Goal: Information Seeking & Learning: Learn about a topic

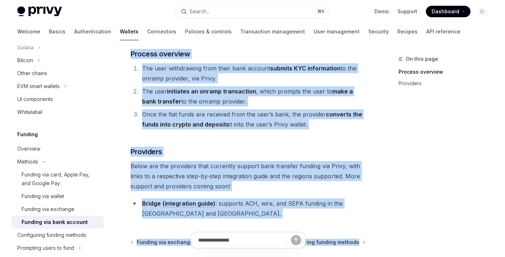
scroll to position [135, 0]
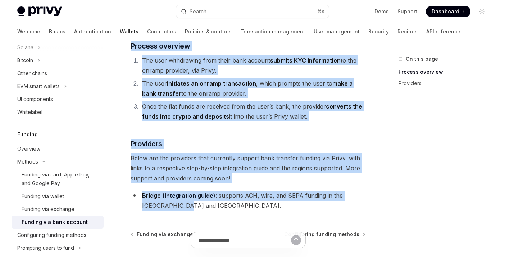
drag, startPoint x: 127, startPoint y: 69, endPoint x: 356, endPoint y: 208, distance: 268.4
click at [356, 208] on div "Methods Funding via bank account OpenAI Open in ChatGPT OpenAI Open in ChatGPT …" at bounding box center [180, 123] width 373 height 407
copy div "Loremip dol sita consect AdipIS Elit se DoeiUSM TempOR Inci ut LaboREE Dolorem …"
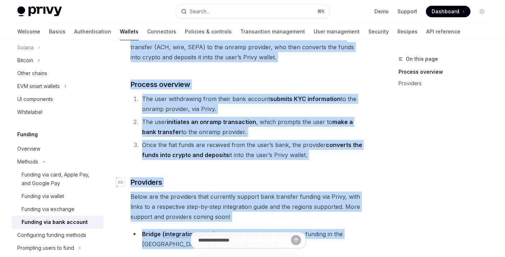
scroll to position [0, 0]
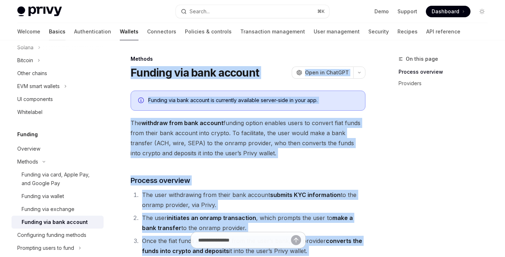
click at [49, 28] on link "Basics" at bounding box center [57, 31] width 17 height 17
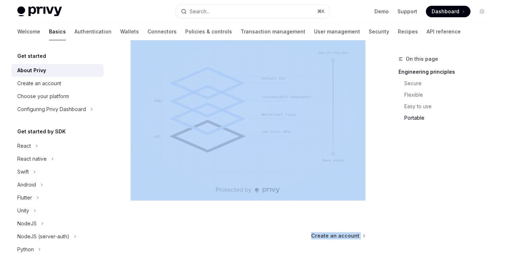
scroll to position [715, 0]
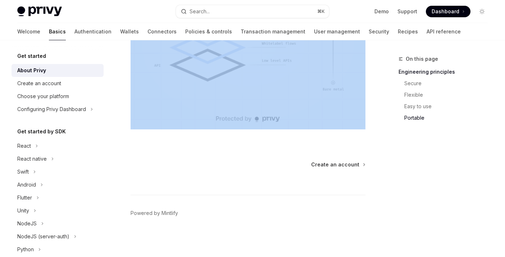
drag, startPoint x: 125, startPoint y: 56, endPoint x: 325, endPoint y: 84, distance: 201.3
copy div "Lor ipsumdo Sitam Conse AdipIS Elit se DoeiUSM TempOR Inci ut LaboREE Dolor mag…"
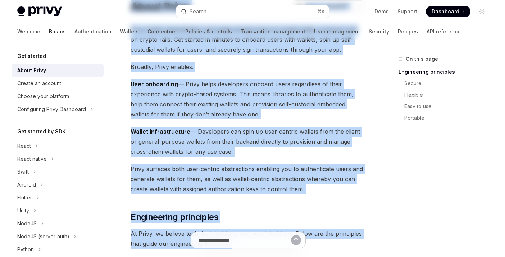
scroll to position [0, 0]
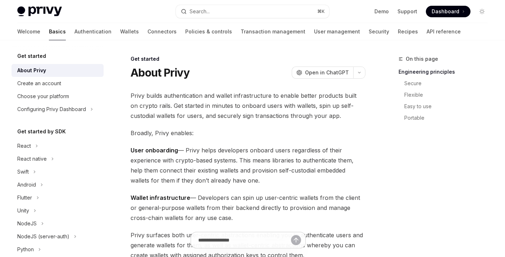
click at [400, 171] on div "On this page Engineering principles Secure Flexible Easy to use Portable" at bounding box center [438, 156] width 109 height 203
click at [120, 31] on link "Wallets" at bounding box center [129, 31] width 19 height 17
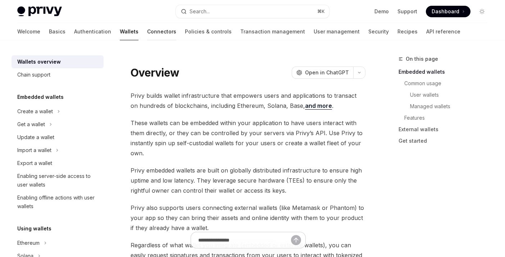
click at [147, 33] on link "Connectors" at bounding box center [161, 31] width 29 height 17
type textarea "*"
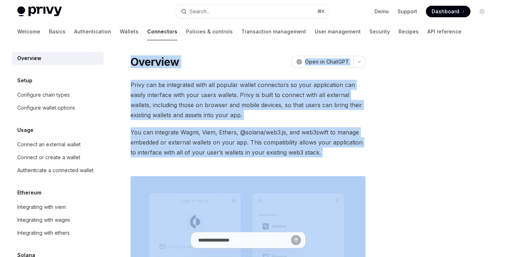
drag, startPoint x: 128, startPoint y: 59, endPoint x: 340, endPoint y: 158, distance: 233.3
copy div "Overview OpenAI Open in ChatGPT OpenAI Open in ChatGPT Privy can be integrated …"
click at [49, 31] on link "Basics" at bounding box center [57, 31] width 17 height 17
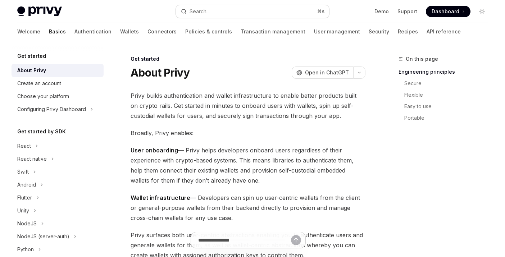
click at [202, 12] on div "Search..." at bounding box center [200, 11] width 20 height 9
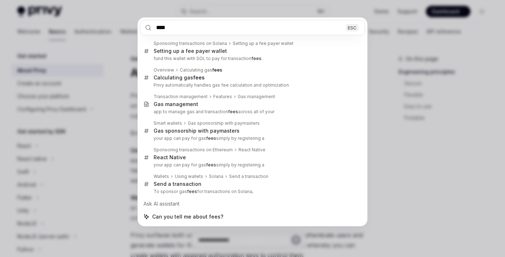
type input "****"
click at [401, 140] on div "**** ESC Sponsoring transactions on Solana Setting up a fee payer wallet Settin…" at bounding box center [252, 128] width 505 height 257
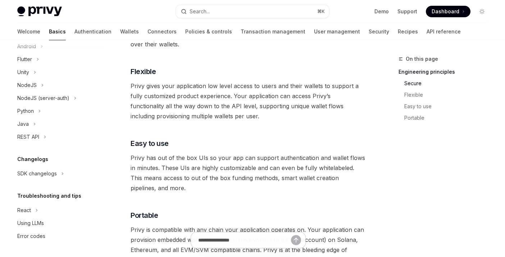
scroll to position [139, 0]
click at [185, 35] on link "Policies & controls" at bounding box center [208, 31] width 47 height 17
type textarea "*"
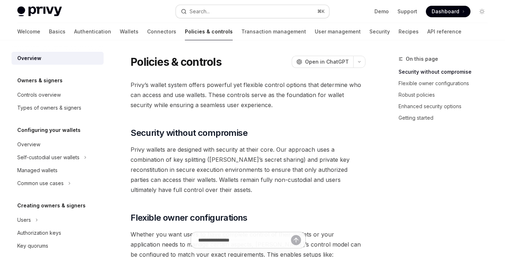
click at [263, 12] on button "Search... ⌘ K" at bounding box center [252, 11] width 153 height 13
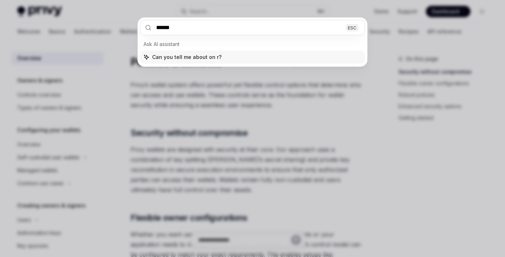
type input "*******"
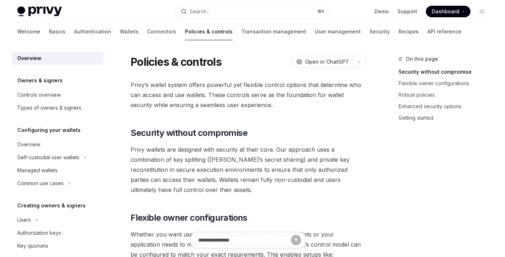
type textarea "*"
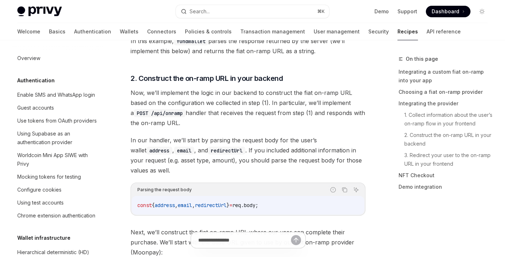
scroll to position [549, 0]
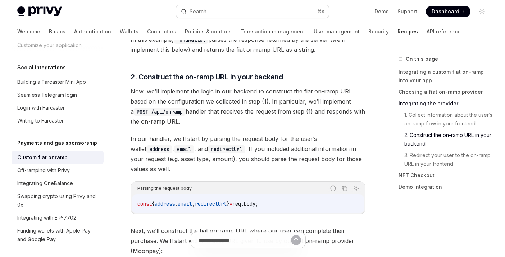
click at [237, 17] on button "Search... ⌘ K" at bounding box center [252, 11] width 153 height 13
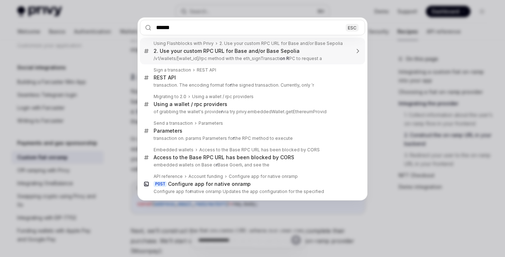
type input "*******"
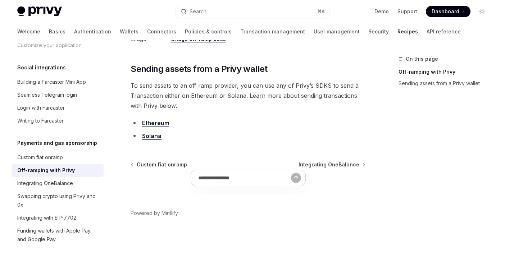
scroll to position [121, 0]
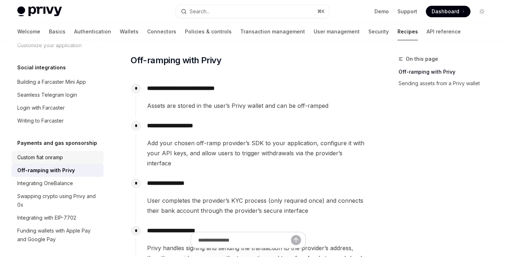
click at [47, 153] on div "Custom fiat onramp" at bounding box center [40, 157] width 46 height 9
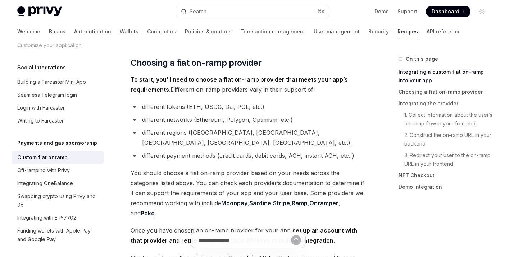
scroll to position [237, 0]
click at [256, 200] on link "Sardine" at bounding box center [260, 204] width 22 height 8
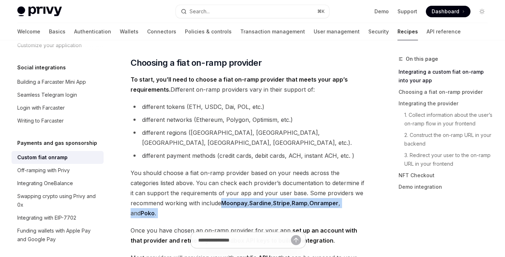
drag, startPoint x: 221, startPoint y: 193, endPoint x: 360, endPoint y: 212, distance: 140.2
copy div "Moonpay , Sardine , Stripe , Ramp , Onramper , and Poko ."
click at [49, 36] on link "Basics" at bounding box center [57, 31] width 17 height 17
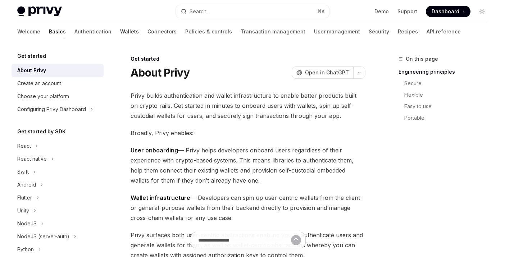
click at [120, 33] on link "Wallets" at bounding box center [129, 31] width 19 height 17
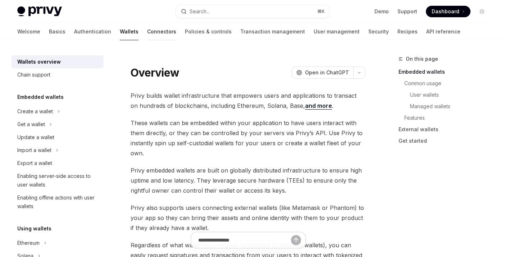
click at [147, 34] on link "Connectors" at bounding box center [161, 31] width 29 height 17
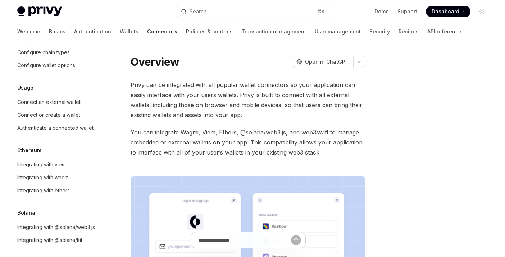
scroll to position [46, 0]
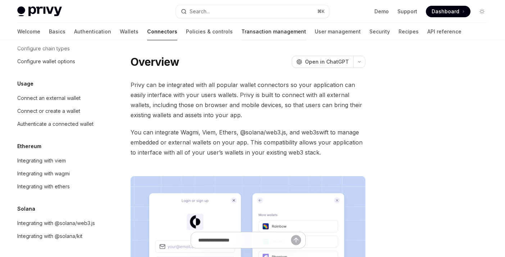
click at [242, 30] on link "Transaction management" at bounding box center [274, 31] width 65 height 17
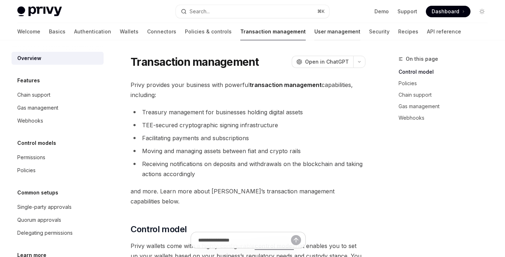
click at [315, 29] on link "User management" at bounding box center [338, 31] width 46 height 17
type textarea "*"
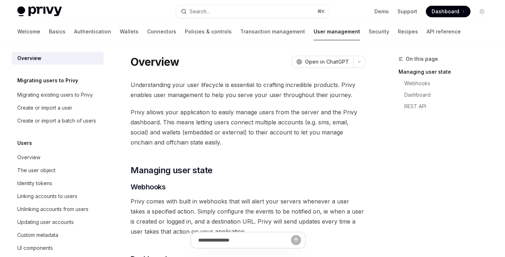
click at [271, 18] on div "Privy Docs home page Search... ⌘ K Demo Support Dashboard Dashboard Search..." at bounding box center [252, 11] width 471 height 23
click at [263, 14] on button "Search... ⌘ K" at bounding box center [252, 11] width 153 height 13
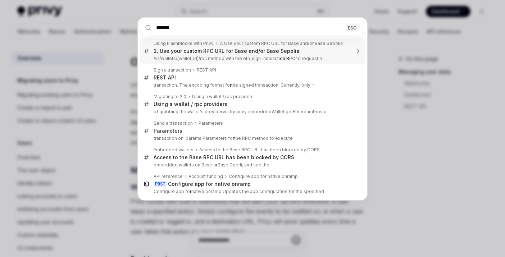
type input "*******"
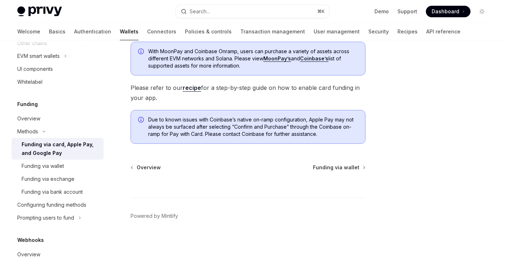
scroll to position [291, 0]
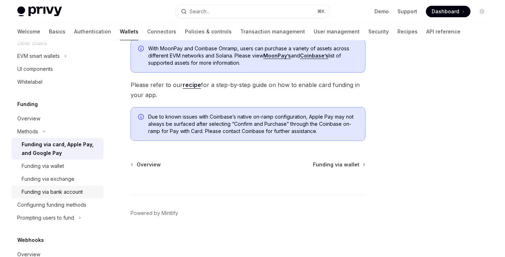
click at [68, 191] on div "Funding via bank account" at bounding box center [52, 192] width 61 height 9
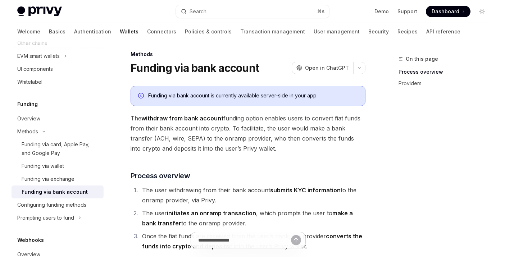
scroll to position [4, 0]
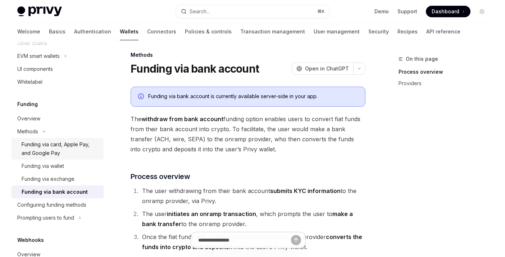
click at [81, 145] on div "Funding via card, Apple Pay, and Google Pay" at bounding box center [61, 148] width 78 height 17
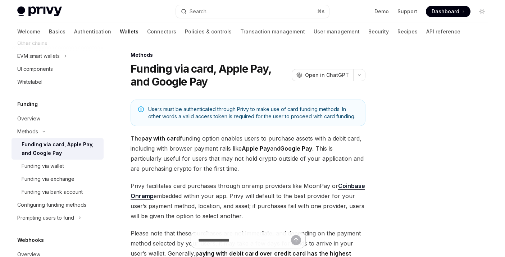
type textarea "*"
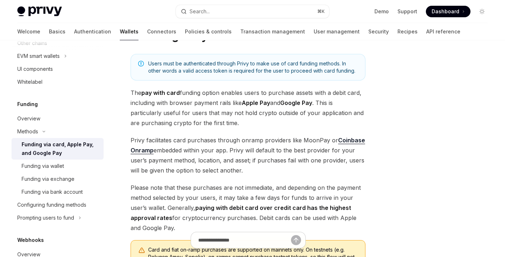
scroll to position [50, 0]
